Goal: Information Seeking & Learning: Learn about a topic

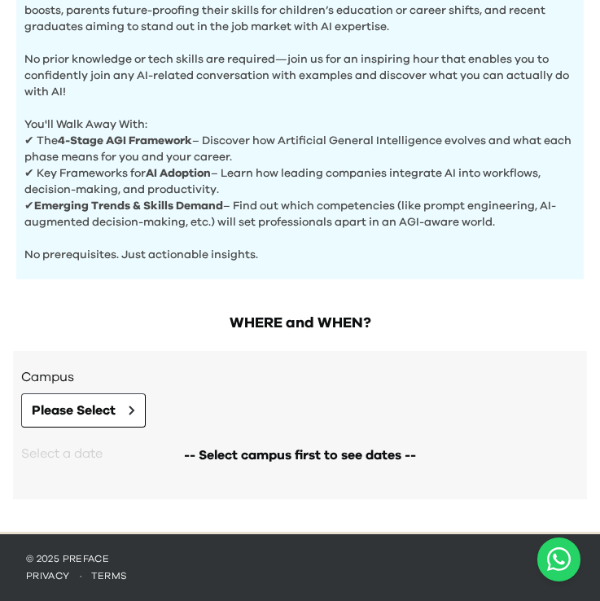
scroll to position [579, 0]
click at [59, 423] on button "Please Select" at bounding box center [83, 410] width 125 height 34
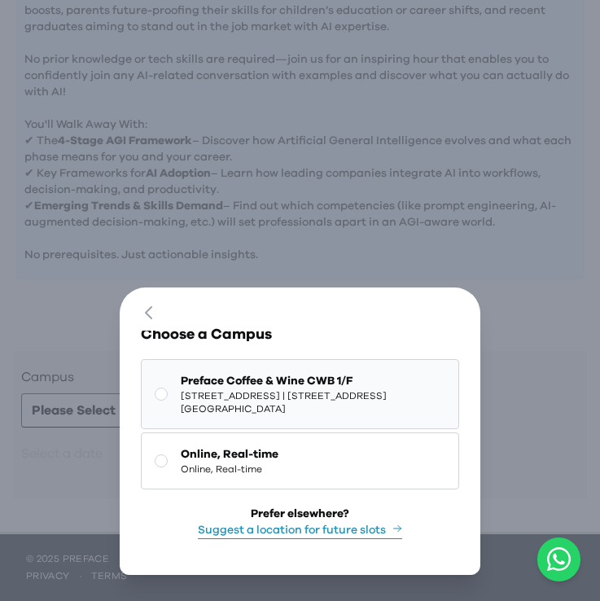
click at [201, 390] on span "[STREET_ADDRESS] | [STREET_ADDRESS][GEOGRAPHIC_DATA]" at bounding box center [313, 402] width 264 height 26
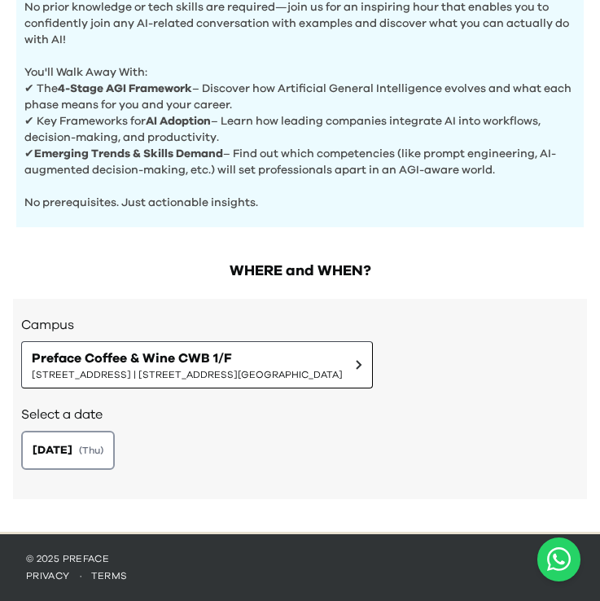
scroll to position [631, 0]
click at [72, 458] on span "[DATE]" at bounding box center [52, 450] width 42 height 17
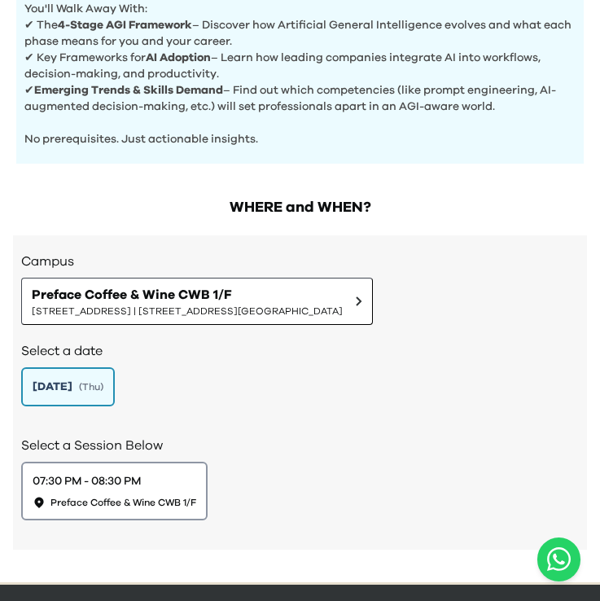
scroll to position [690, 0]
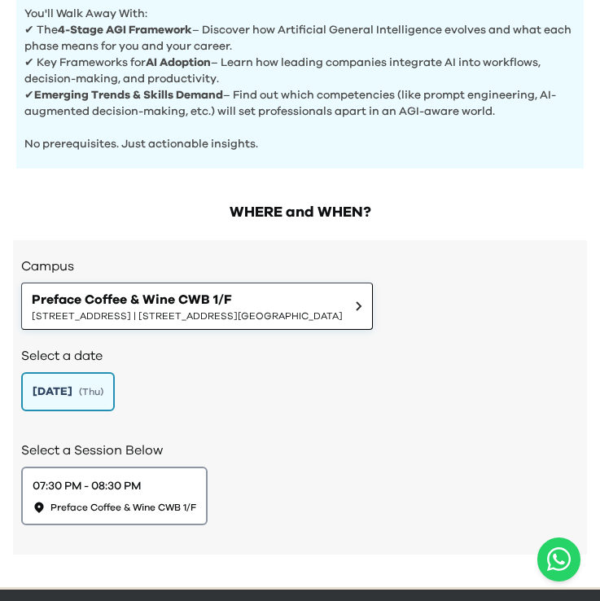
click at [343, 303] on span "Preface Coffee & Wine CWB 1/F" at bounding box center [187, 300] width 311 height 20
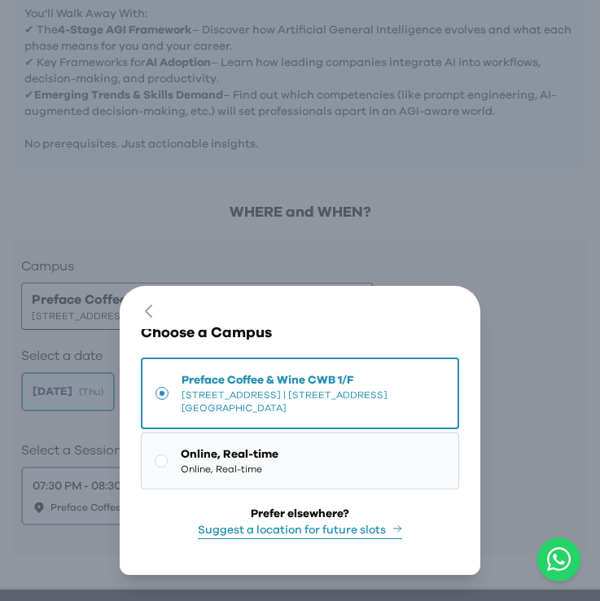
click at [310, 464] on button "Online, Real-time Online, Real-time" at bounding box center [300, 460] width 318 height 57
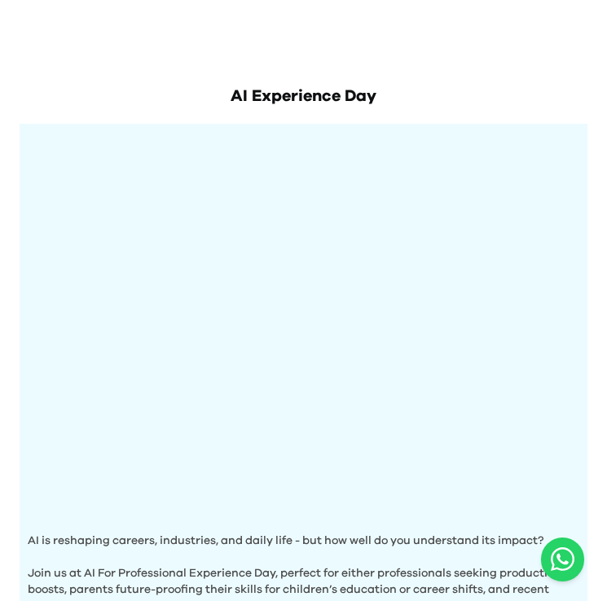
scroll to position [0, 0]
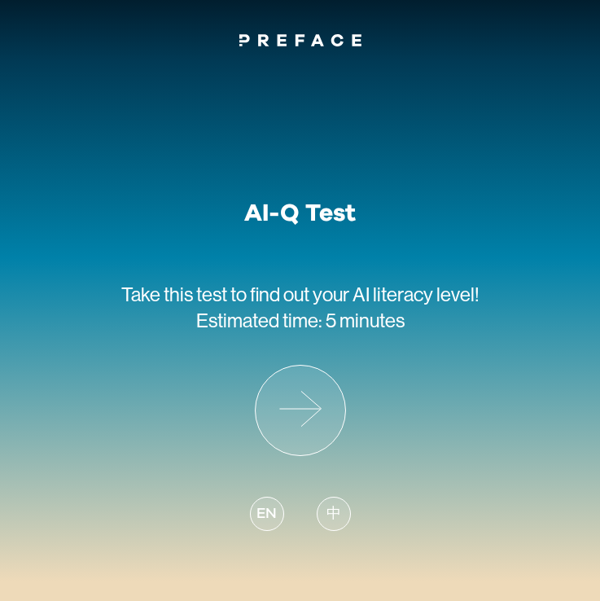
click at [312, 410] on icon at bounding box center [301, 411] width 90 height 90
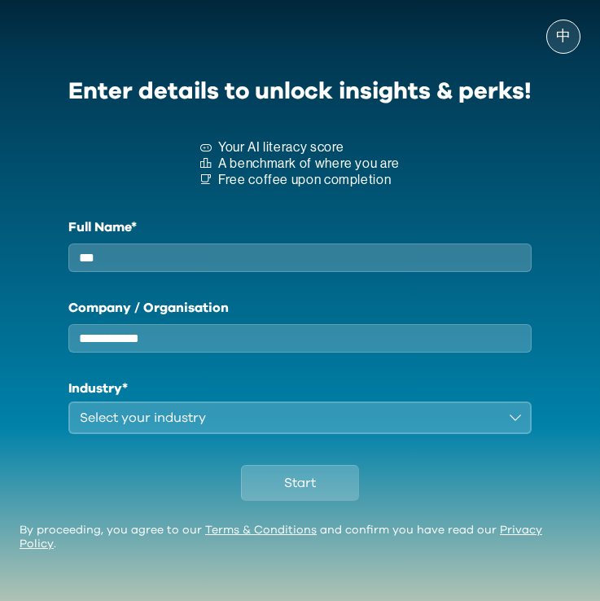
click at [335, 427] on div "Select your industry" at bounding box center [289, 418] width 418 height 20
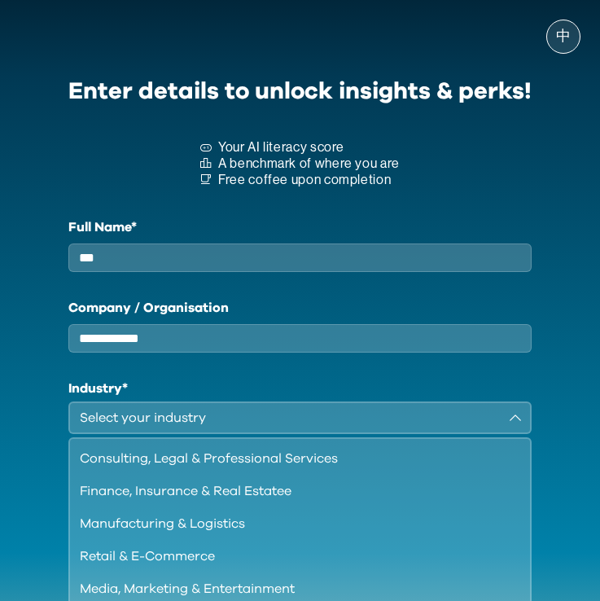
click at [242, 254] on input "***" at bounding box center [299, 257] width 463 height 28
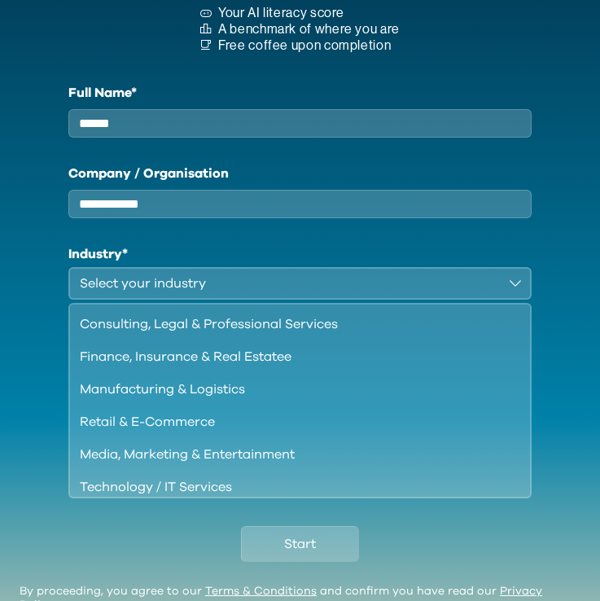
type input "******"
click at [144, 399] on div "Manufacturing & Logistics" at bounding box center [290, 389] width 421 height 20
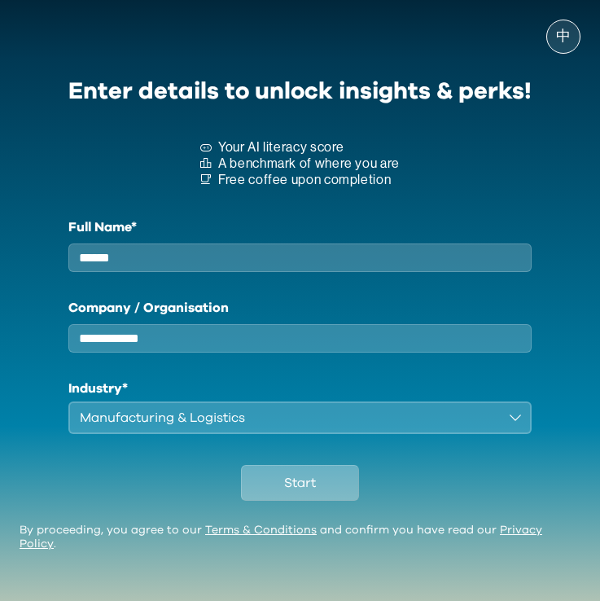
click at [274, 492] on button "Start" at bounding box center [300, 483] width 118 height 36
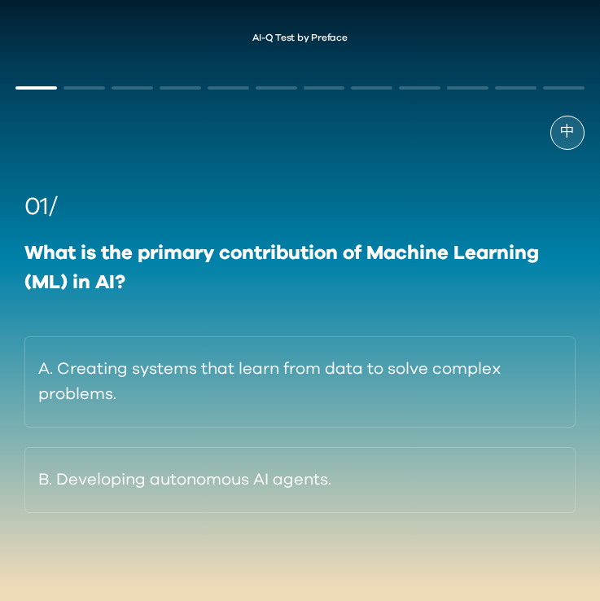
click at [251, 377] on button "A. Creating systems that learn from data to solve complex problems." at bounding box center [299, 381] width 551 height 91
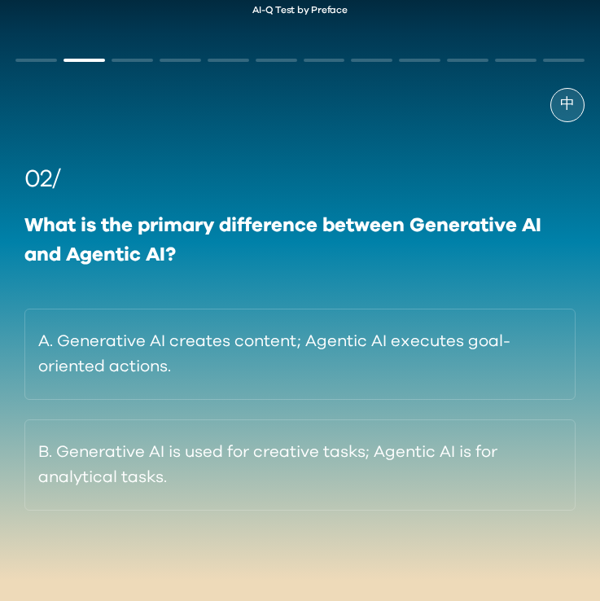
scroll to position [29, 0]
click at [277, 344] on button "A. Generative AI creates content; Agentic AI executes goal-oriented actions." at bounding box center [299, 354] width 551 height 91
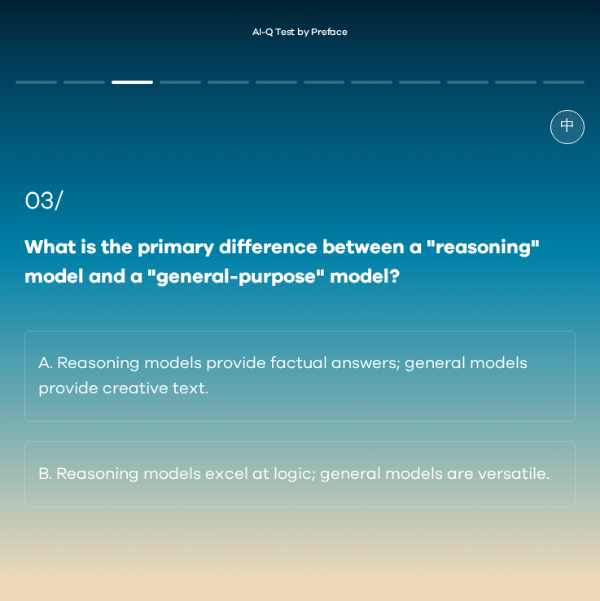
scroll to position [6, 0]
click at [310, 473] on button "B. Reasoning models excel at logic; general models are versatile." at bounding box center [299, 474] width 551 height 66
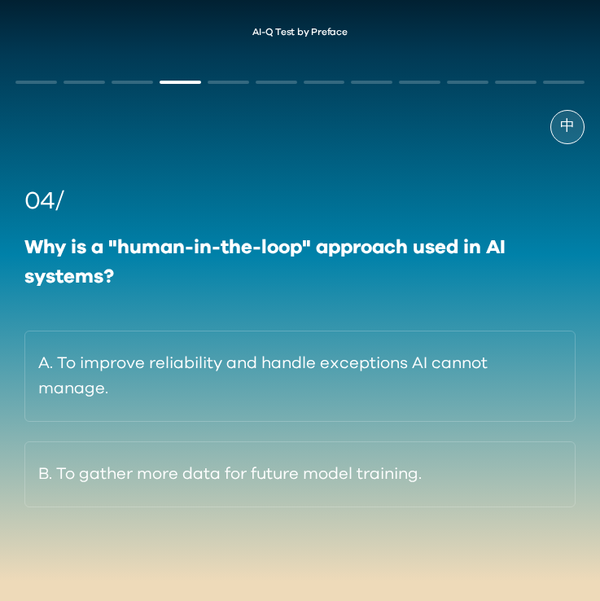
click at [289, 374] on button "A. To improve reliability and handle exceptions AI cannot manage." at bounding box center [299, 376] width 551 height 91
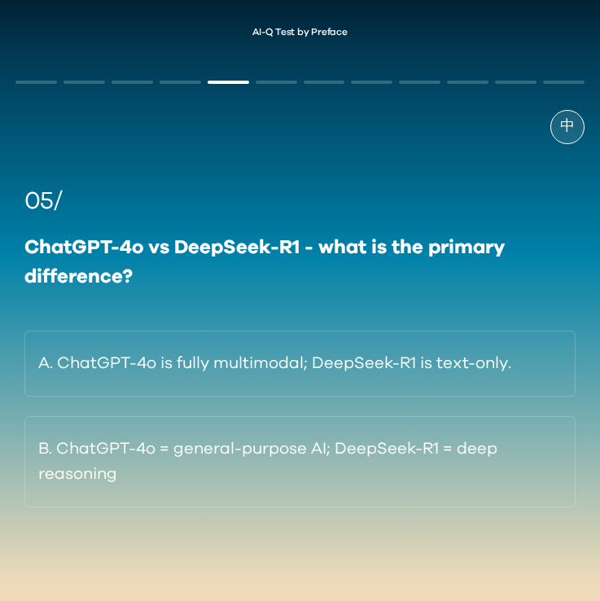
click at [303, 467] on button "B. ChatGPT-4o = general-purpose AI; DeepSeek-R1 = deep reasoning" at bounding box center [299, 461] width 551 height 91
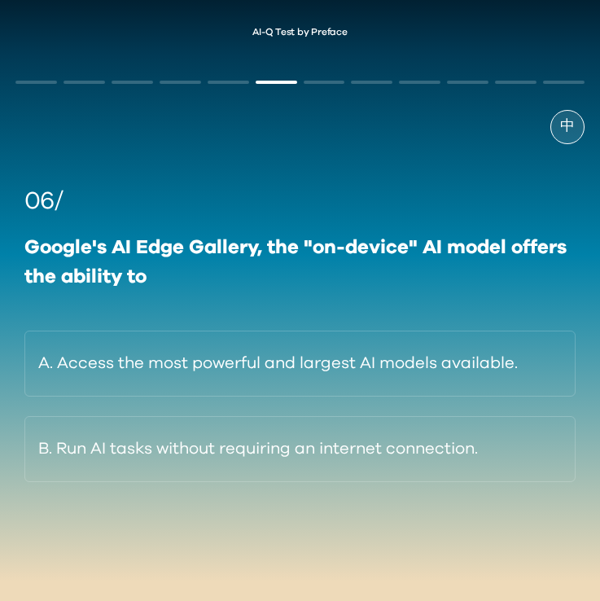
scroll to position [3, 0]
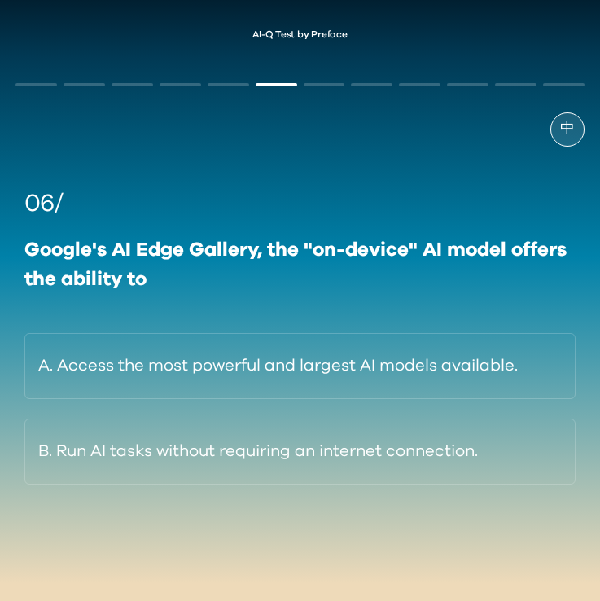
click at [296, 446] on button "B. Run AI tasks without requiring an internet connection." at bounding box center [299, 451] width 551 height 66
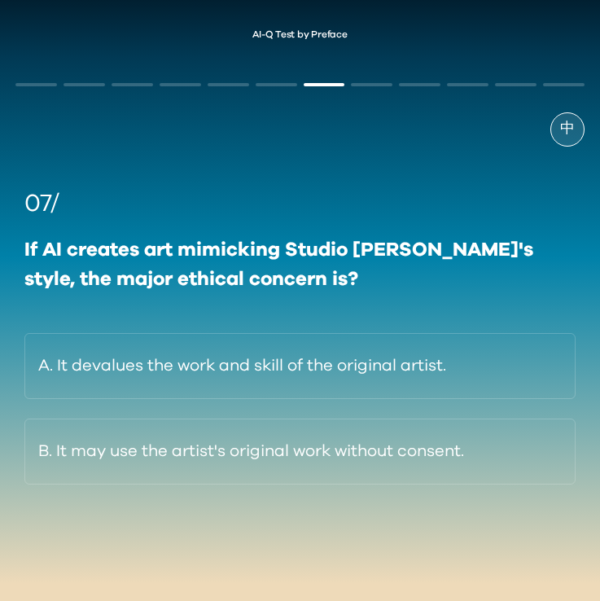
click at [348, 360] on button "A. It devalues the work and skill of the original artist." at bounding box center [299, 366] width 551 height 66
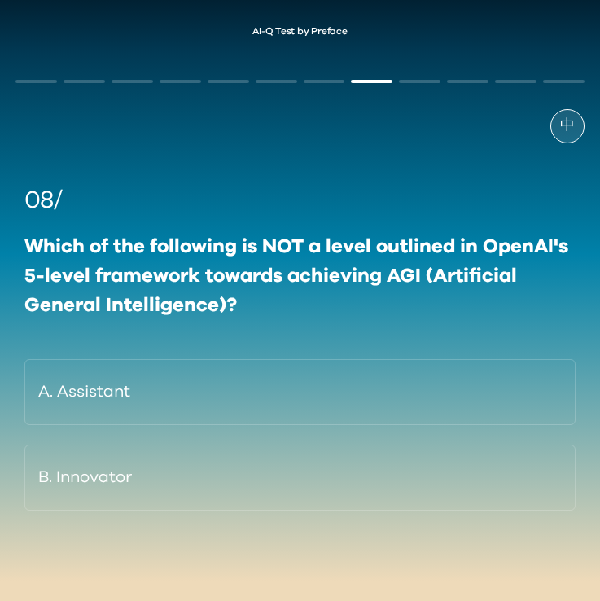
scroll to position [8, 0]
click at [356, 476] on button "B. Innovator" at bounding box center [299, 478] width 551 height 66
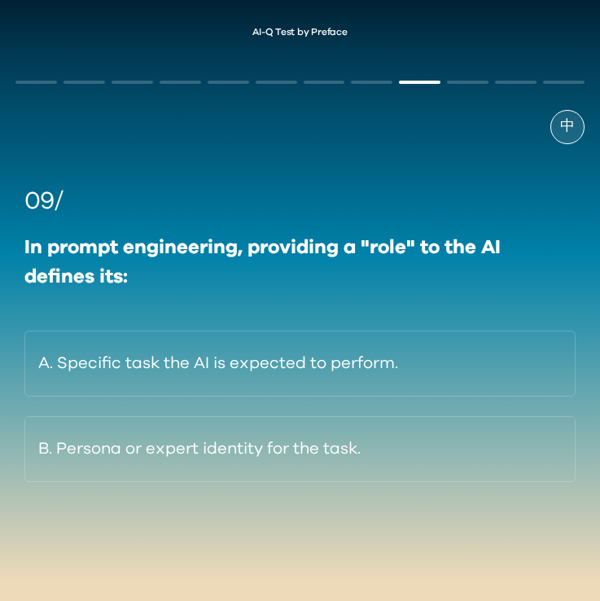
scroll to position [6, 0]
click at [310, 456] on button "B. Persona or expert identity for the task." at bounding box center [299, 449] width 551 height 66
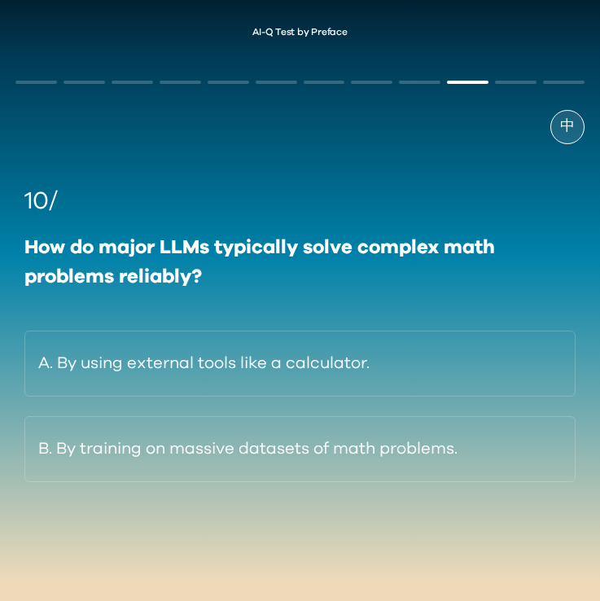
click at [276, 456] on button "B. By training on massive datasets of math problems." at bounding box center [299, 449] width 551 height 66
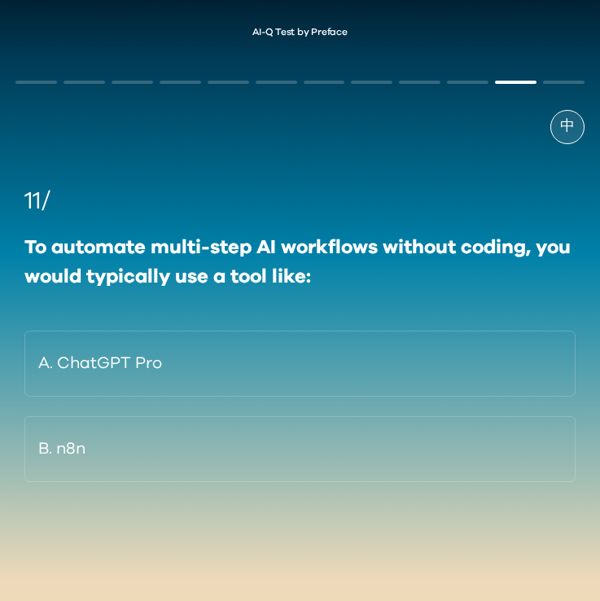
click at [280, 439] on button "B. n8n" at bounding box center [299, 449] width 551 height 66
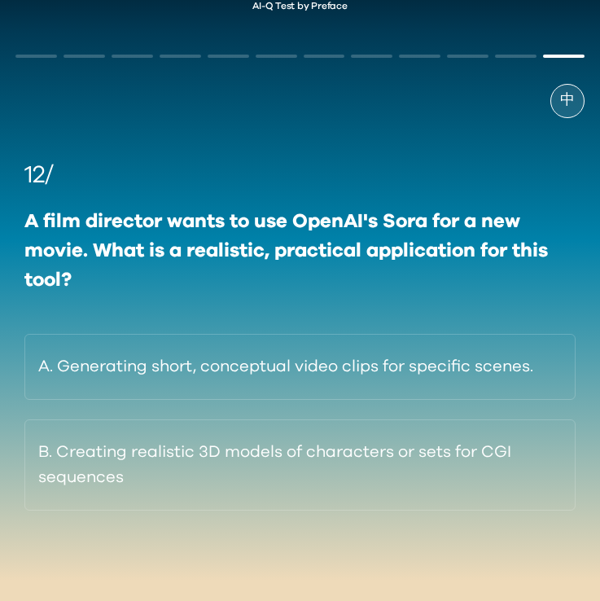
scroll to position [33, 0]
click at [278, 475] on button "B. Creating realistic 3D models of characters or sets for CGI sequences" at bounding box center [299, 464] width 551 height 91
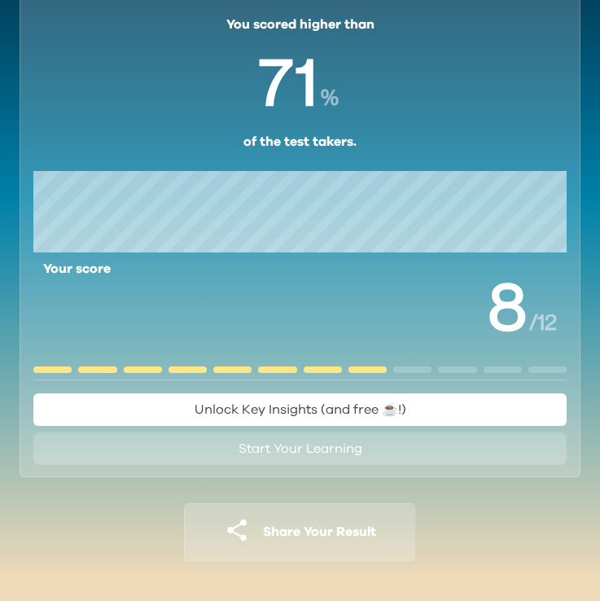
scroll to position [99, 0]
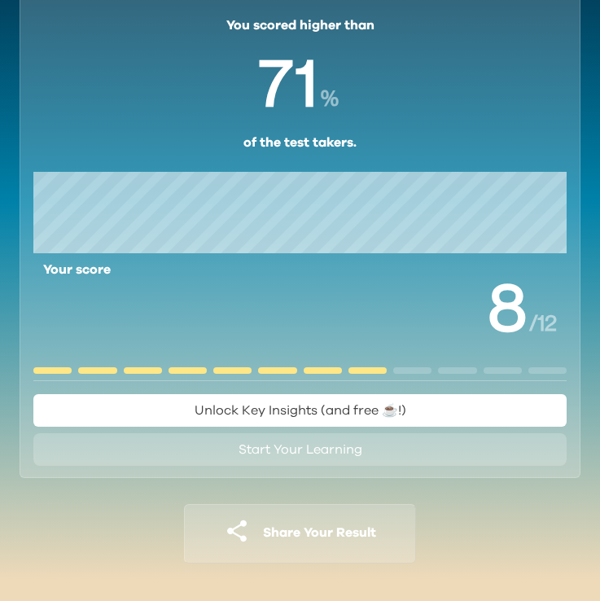
click at [285, 407] on span "Unlock Key Insights (and free ☕️!)" at bounding box center [301, 410] width 212 height 13
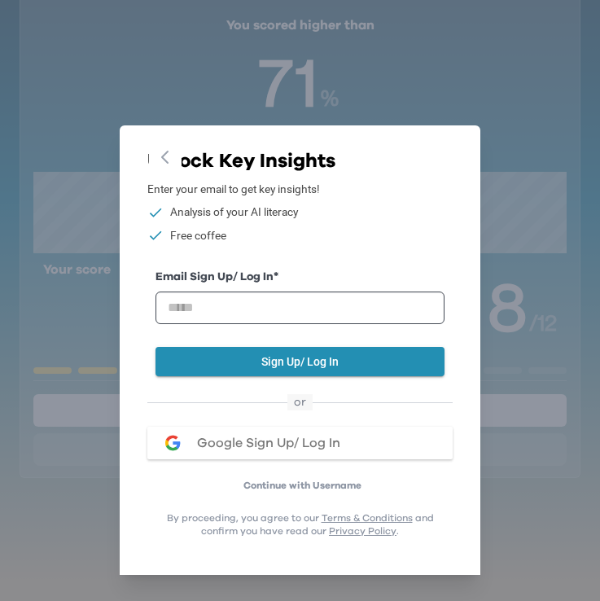
click at [103, 221] on div "Go Back Close Unlock Key Insights Enter your email to get key insights! Analysi…" at bounding box center [300, 300] width 600 height 601
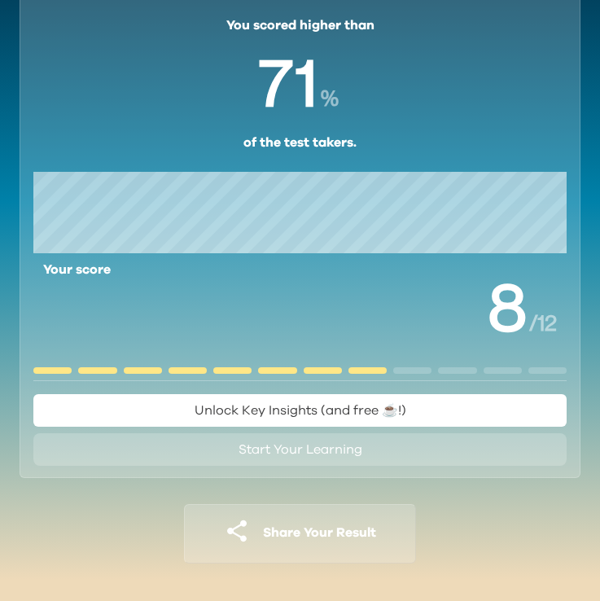
click at [275, 452] on span "Start Your Learning" at bounding box center [301, 449] width 124 height 13
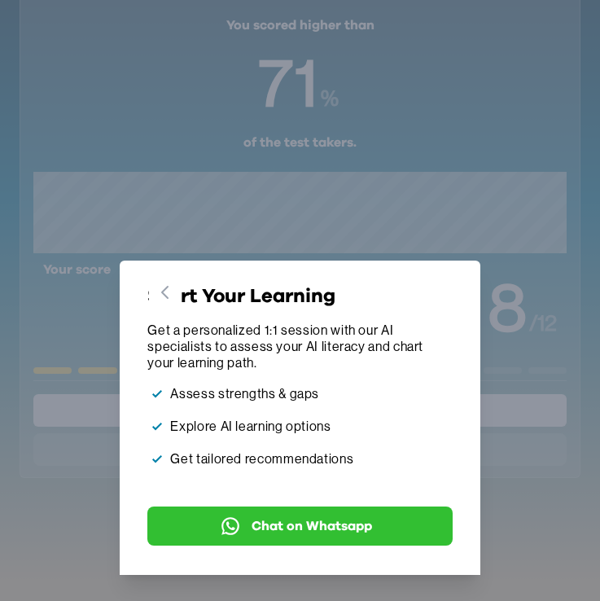
click at [284, 523] on span "Chat on Whatsapp" at bounding box center [312, 526] width 121 height 20
click at [183, 227] on div "Go Back Close Start Your Learning Get a personalized 1:1 session with our AI sp…" at bounding box center [300, 300] width 600 height 601
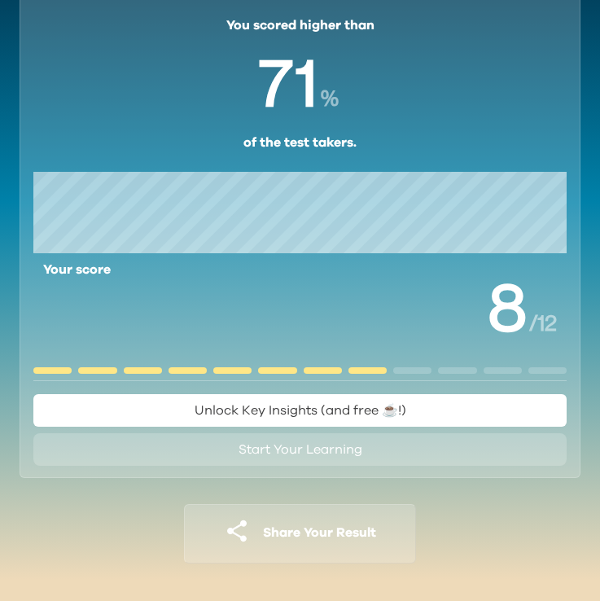
click at [267, 414] on span "Unlock Key Insights (and free ☕️!)" at bounding box center [301, 410] width 212 height 13
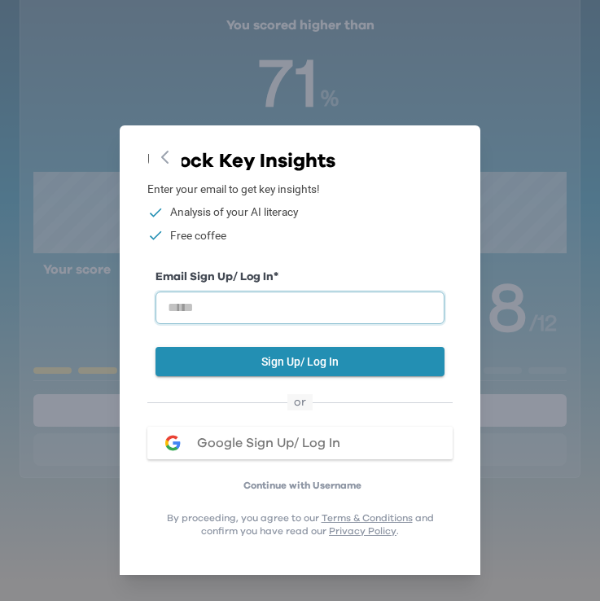
click at [265, 316] on input "email" at bounding box center [300, 307] width 288 height 33
type input "**********"
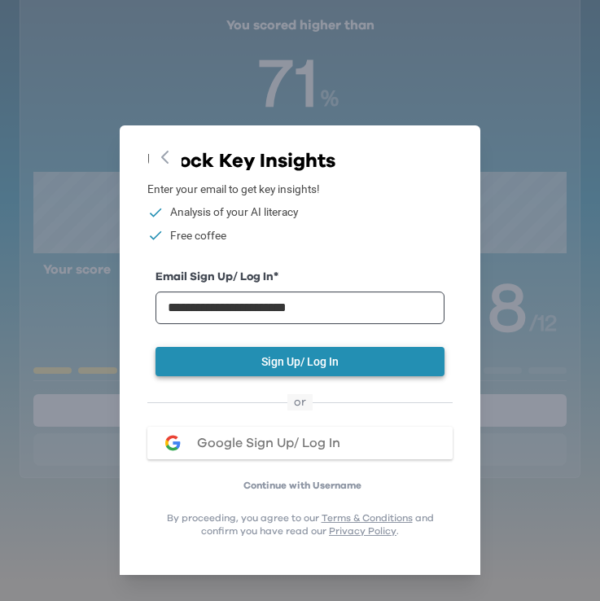
click at [217, 365] on button "Sign Up/ Log In" at bounding box center [300, 362] width 288 height 30
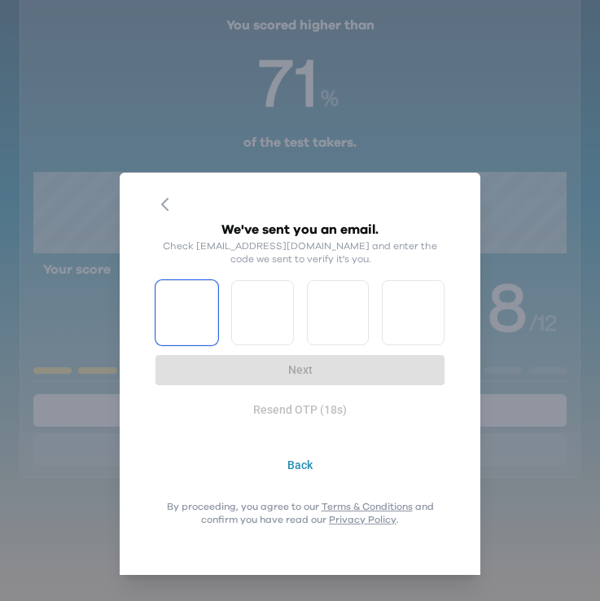
click at [185, 321] on input "Please enter OTP character 1" at bounding box center [187, 312] width 63 height 65
type input "*"
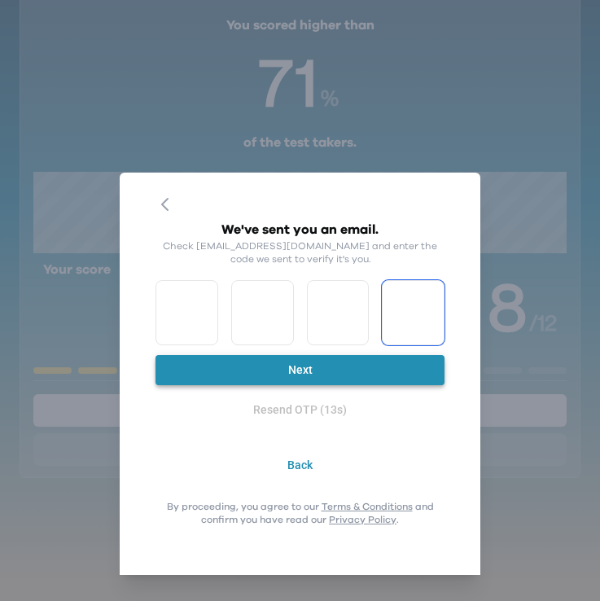
type input "*"
click at [238, 367] on button "Next" at bounding box center [300, 370] width 288 height 30
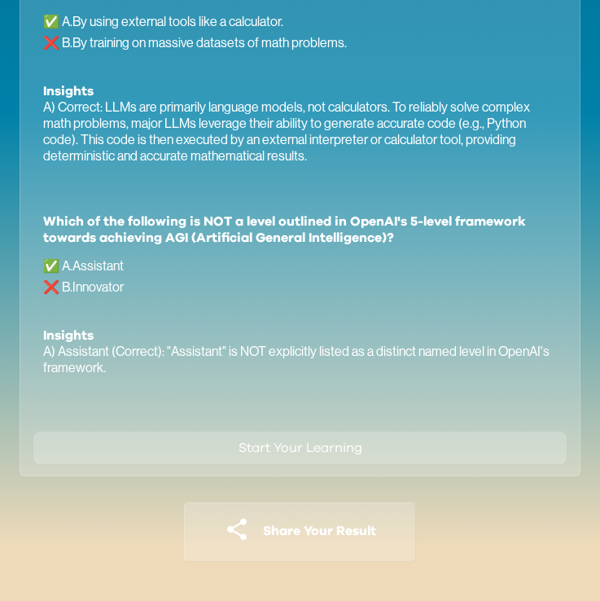
scroll to position [1079, 0]
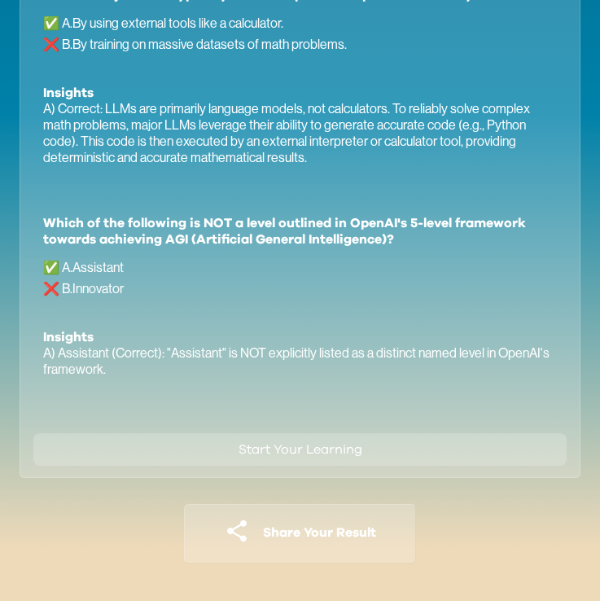
click at [339, 421] on div "AI answer breakdown How do major LLMs typically solve complex math problems rel…" at bounding box center [299, 188] width 533 height 475
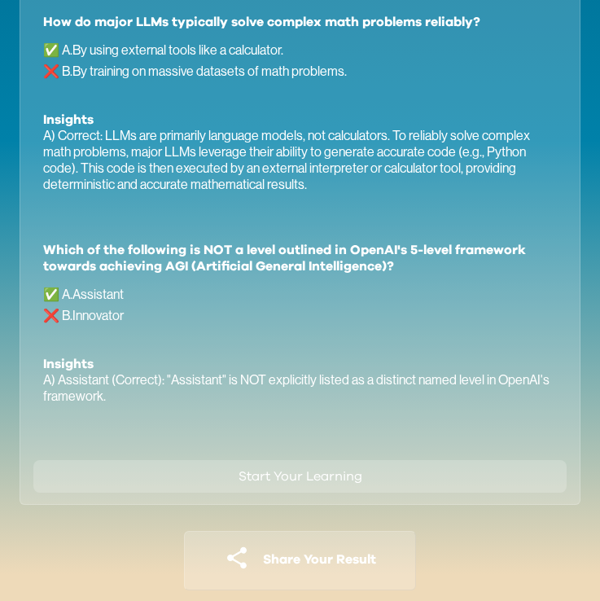
scroll to position [1058, 0]
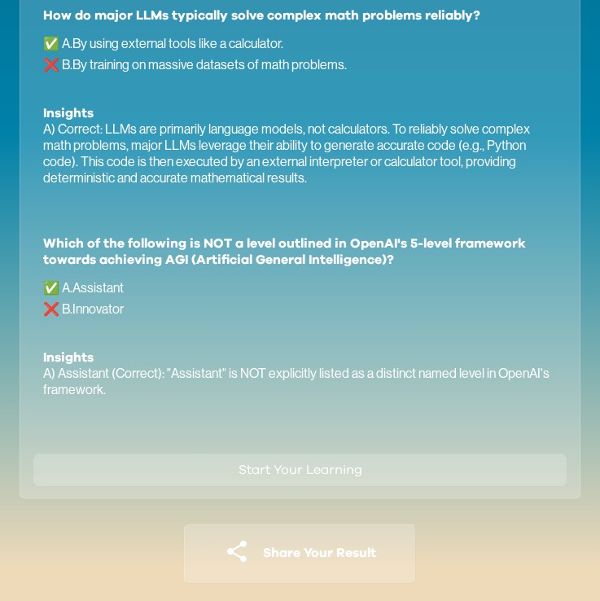
click at [326, 471] on span "Start Your Learning" at bounding box center [301, 469] width 124 height 13
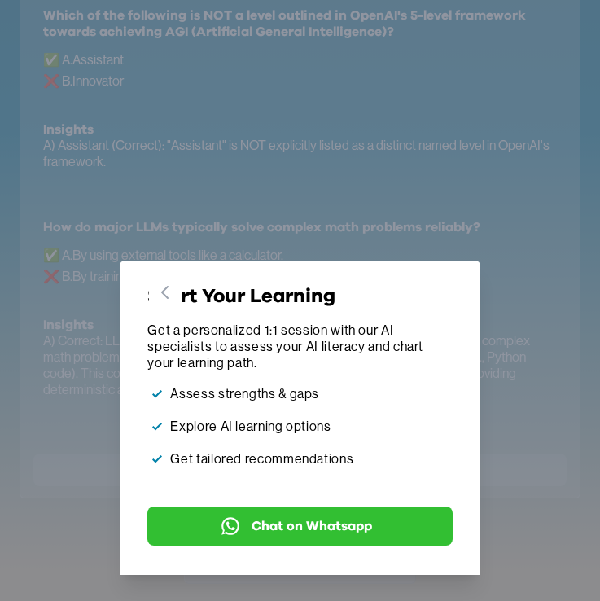
click at [195, 226] on div "Go Back Close Start Your Learning Get a personalized 1:1 session with our AI sp…" at bounding box center [300, 300] width 600 height 601
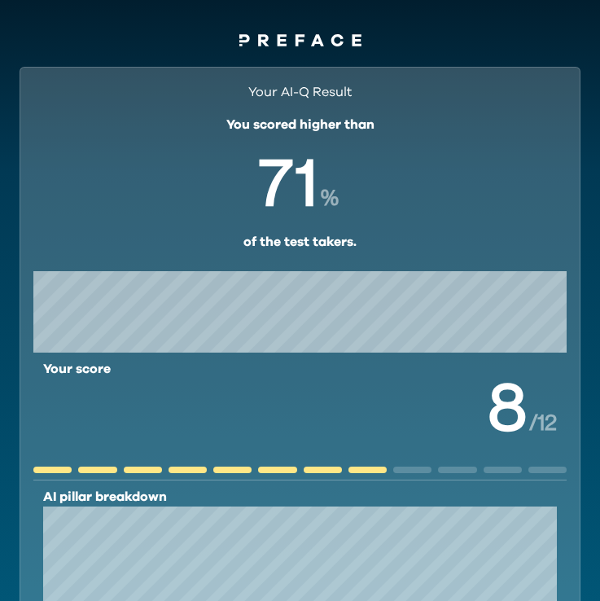
scroll to position [0, 0]
